Goal: Communication & Community: Answer question/provide support

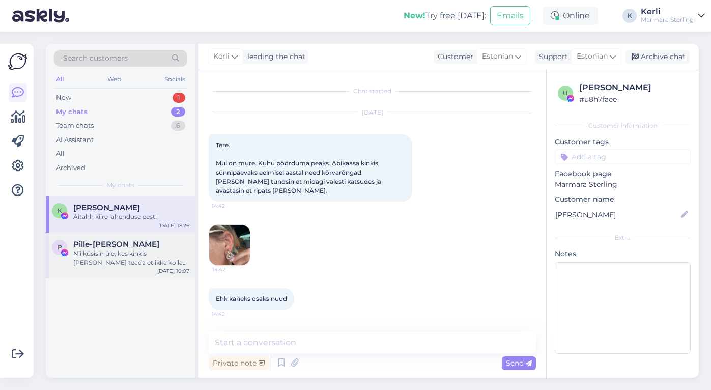
click at [118, 262] on div "Nii küsisin üle, kes kinkis [PERSON_NAME] teada et ikka kollase kullaga :)" at bounding box center [131, 258] width 116 height 18
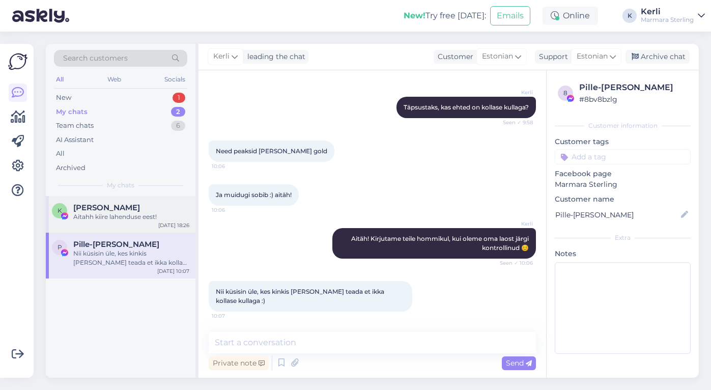
click at [127, 220] on div "Aitahh kiire lahenduse eest!" at bounding box center [131, 216] width 116 height 9
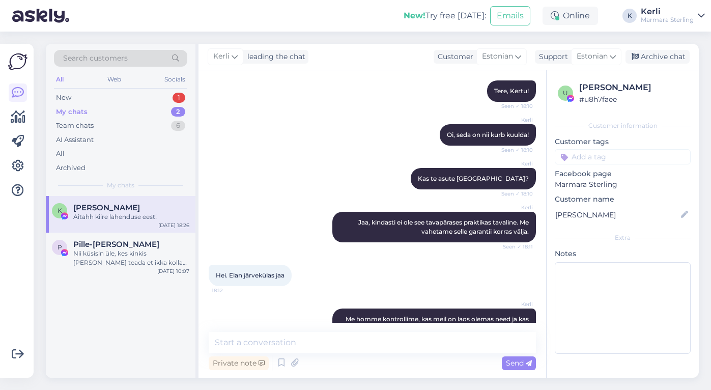
scroll to position [1129, 0]
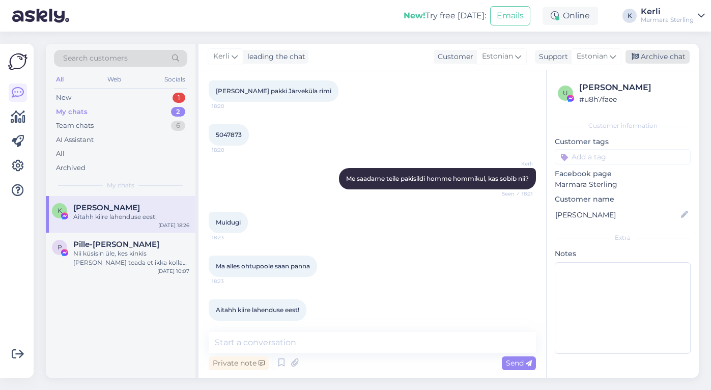
click at [652, 59] on div "Archive chat" at bounding box center [658, 57] width 64 height 14
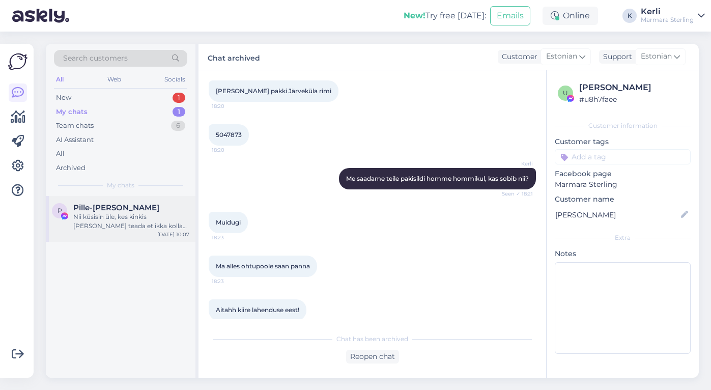
click at [96, 220] on div "Nii küsisin üle, kes kinkis [PERSON_NAME] teada et ikka kollase kullaga :)" at bounding box center [131, 221] width 116 height 18
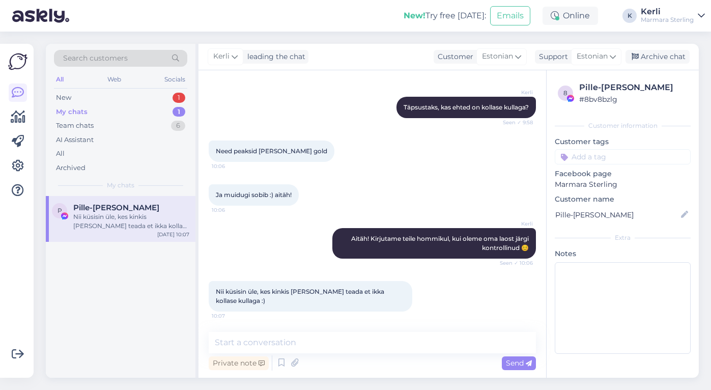
scroll to position [304, 0]
click at [298, 345] on textarea at bounding box center [372, 342] width 327 height 21
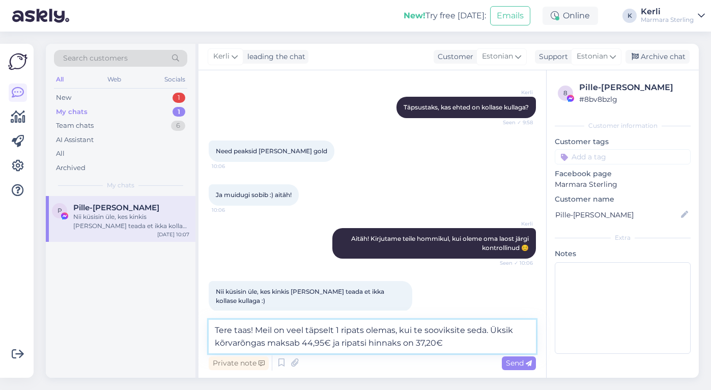
click at [257, 329] on textarea "Tere taas! Meil on veel täpselt 1 ripats olemas, kui te sooviksite seda. Üksik …" at bounding box center [372, 337] width 327 height 34
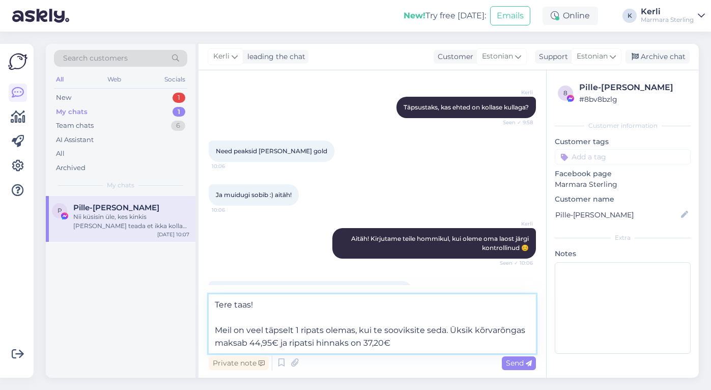
click at [355, 330] on textarea "Tere taas! Meil on veel täpselt 1 ripats olemas, kui te sooviksite seda. Üksik …" at bounding box center [372, 323] width 327 height 59
type textarea "Tere taas! Meil on veel täpselt 1 ripats olemas esinduskaupluses, kui te soovik…"
click at [510, 362] on span "Send" at bounding box center [519, 362] width 26 height 9
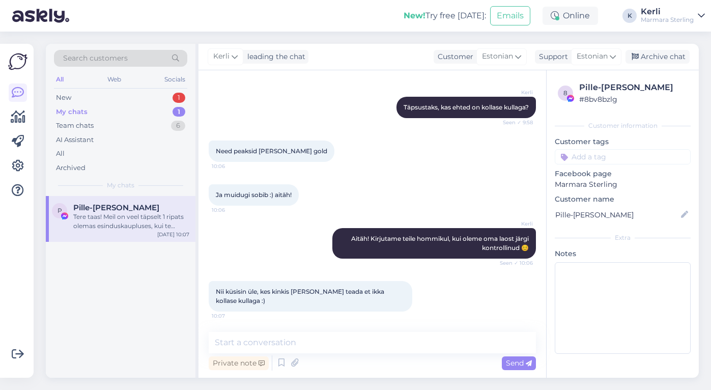
scroll to position [406, 0]
